Goal: Check status

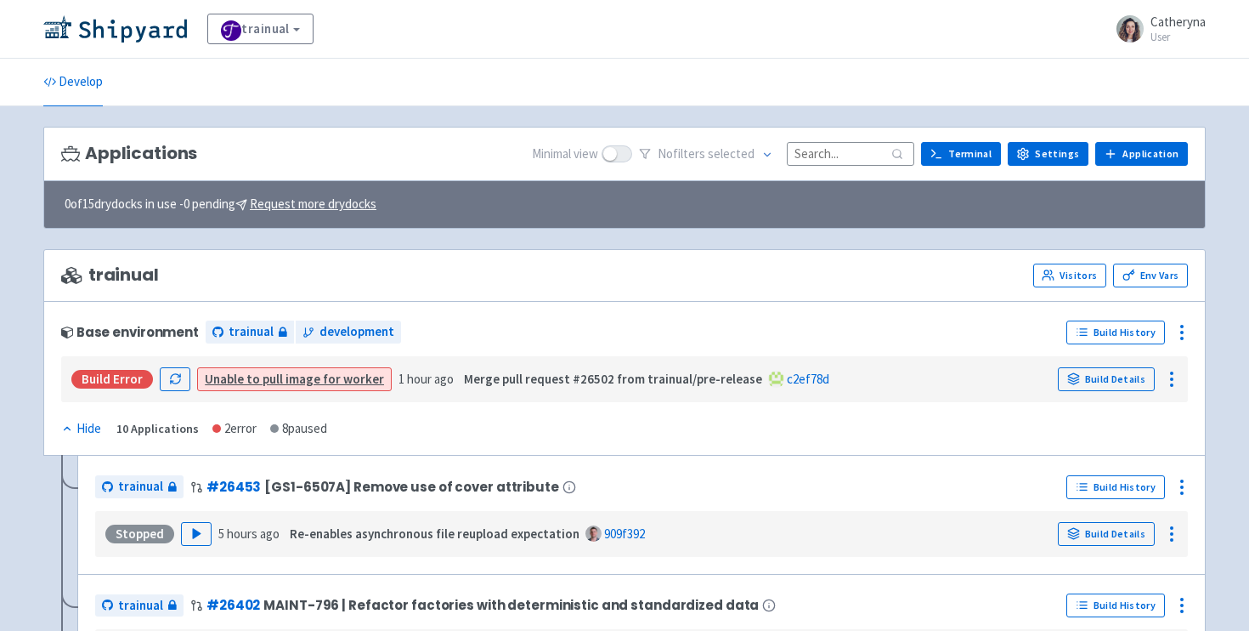
click at [827, 152] on input at bounding box center [850, 153] width 127 height 23
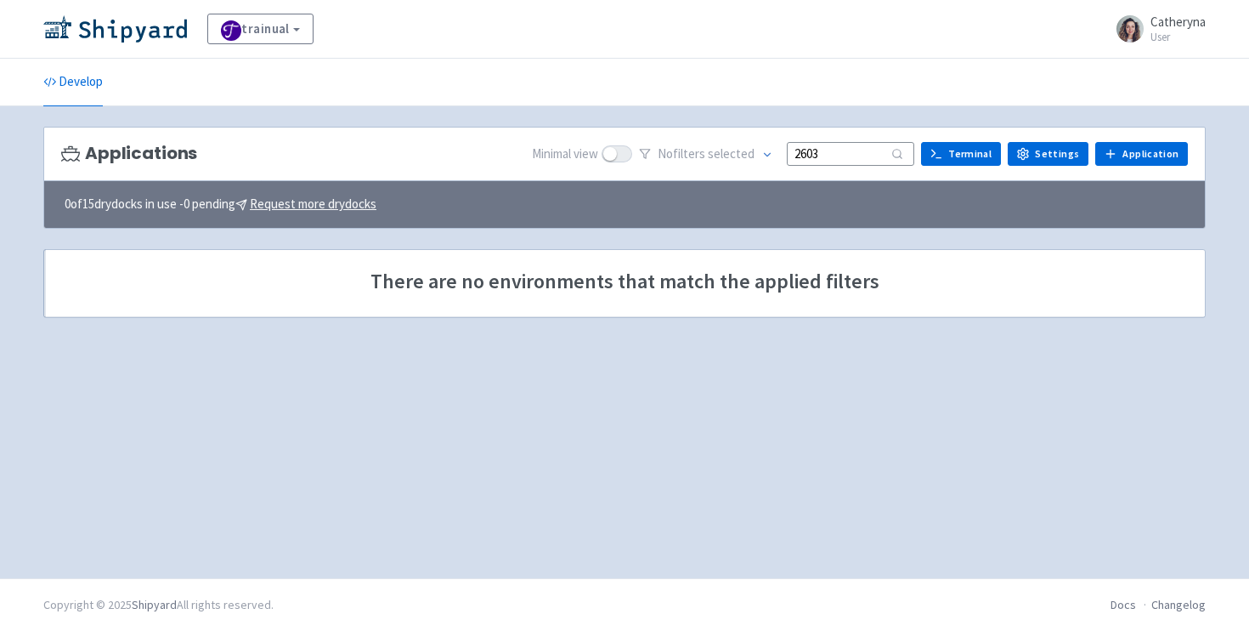
type input "26038"
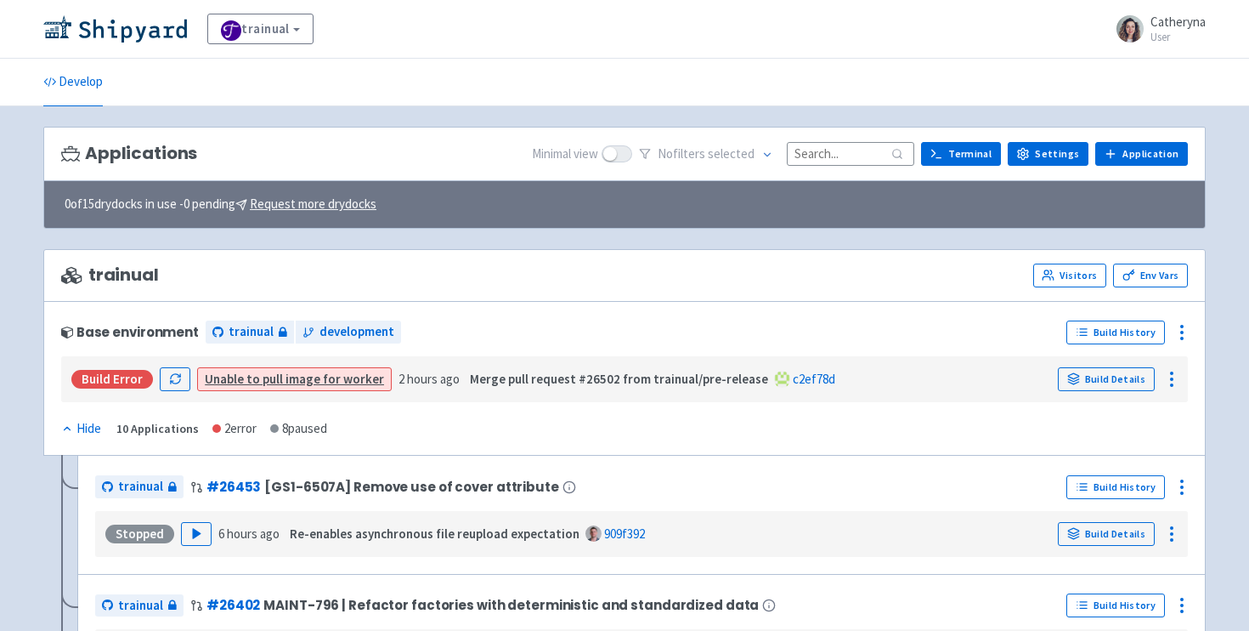
click at [826, 153] on input at bounding box center [850, 153] width 127 height 23
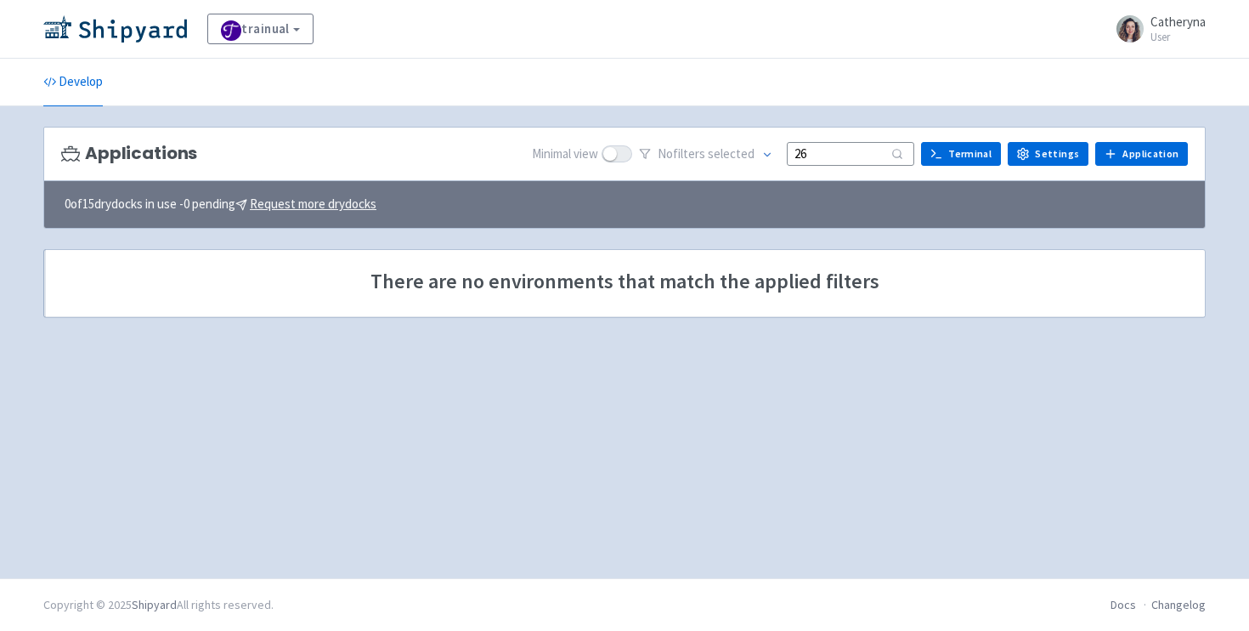
type input "2"
